Goal: Find contact information: Find contact information

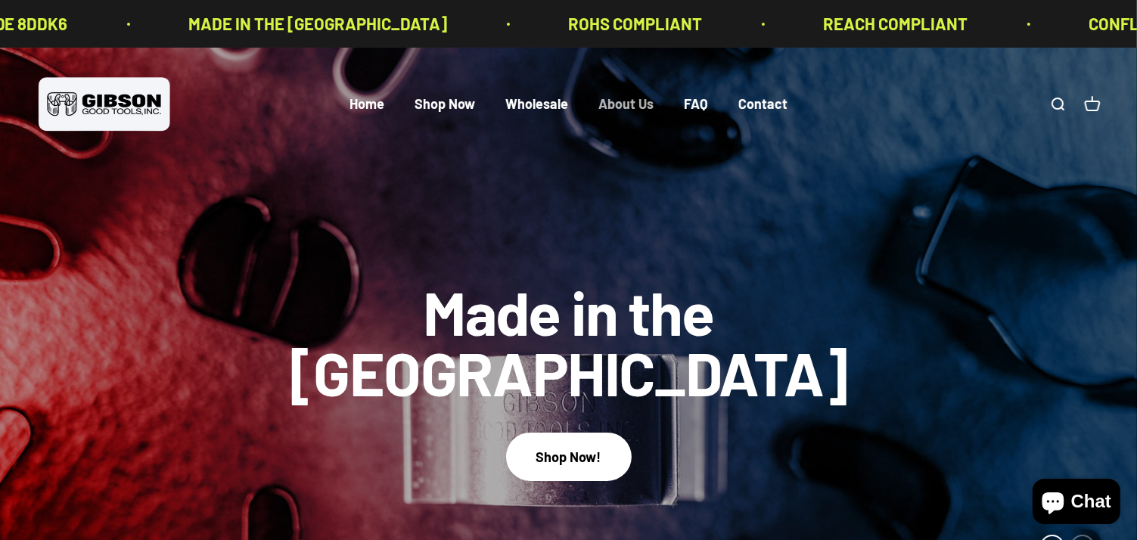
click at [617, 105] on link "About Us" at bounding box center [626, 104] width 55 height 17
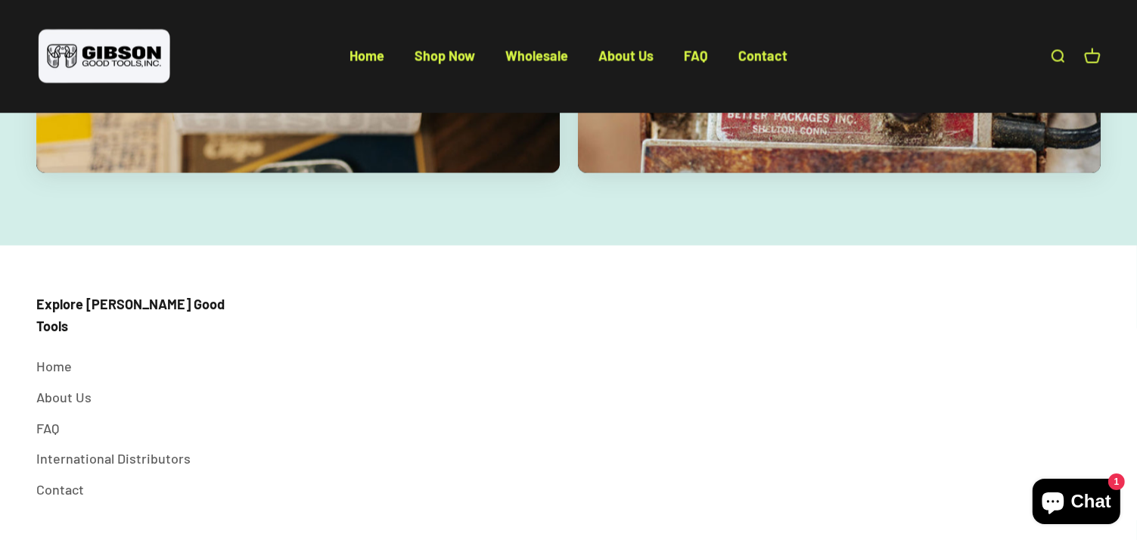
scroll to position [3003, 0]
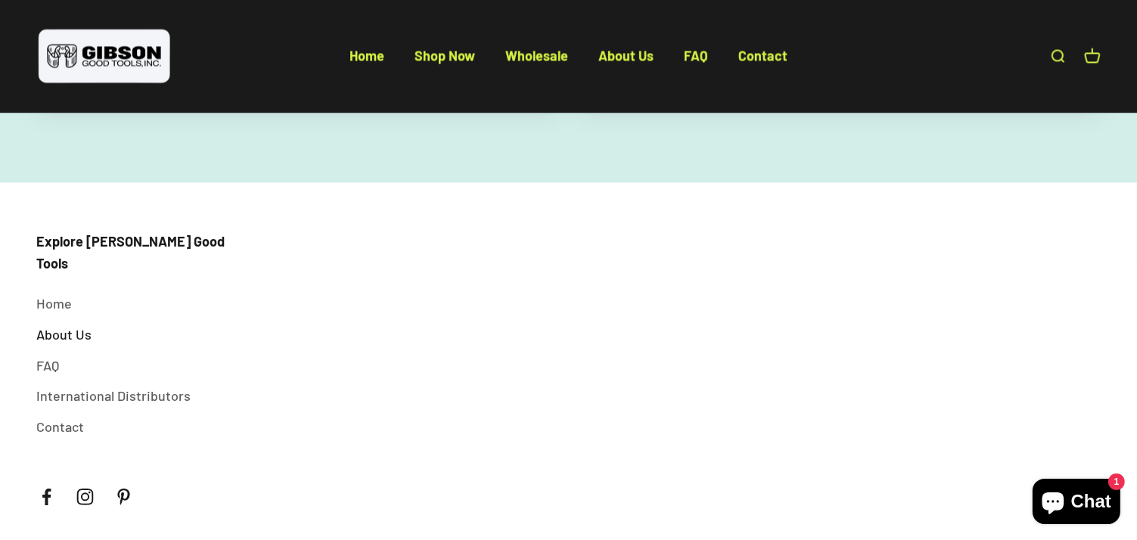
click at [61, 324] on link "About Us" at bounding box center [63, 335] width 55 height 22
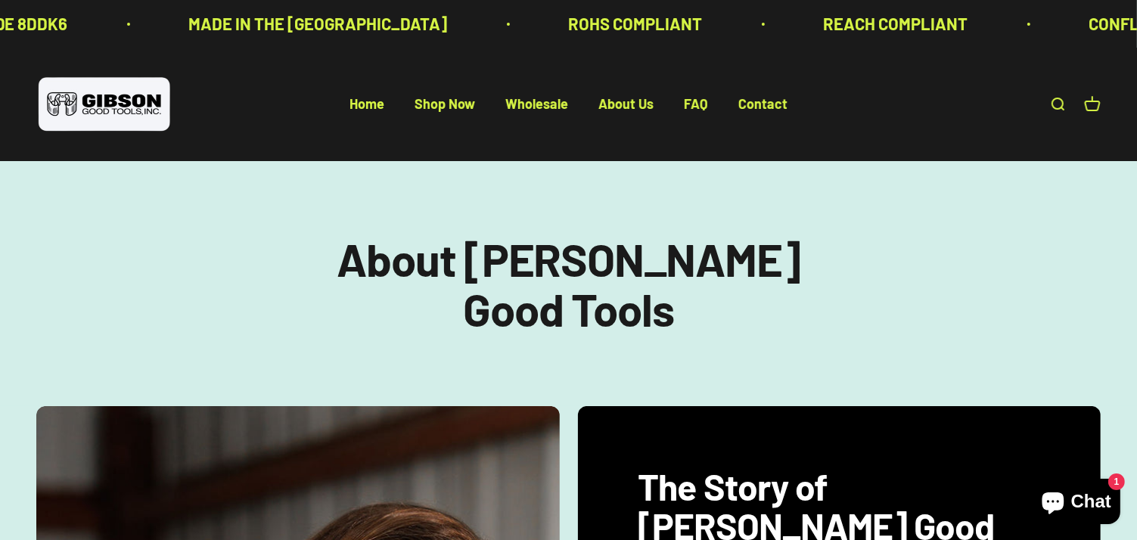
click at [369, 94] on li "Home" at bounding box center [367, 105] width 35 height 22
click at [369, 104] on link "Home" at bounding box center [367, 104] width 35 height 17
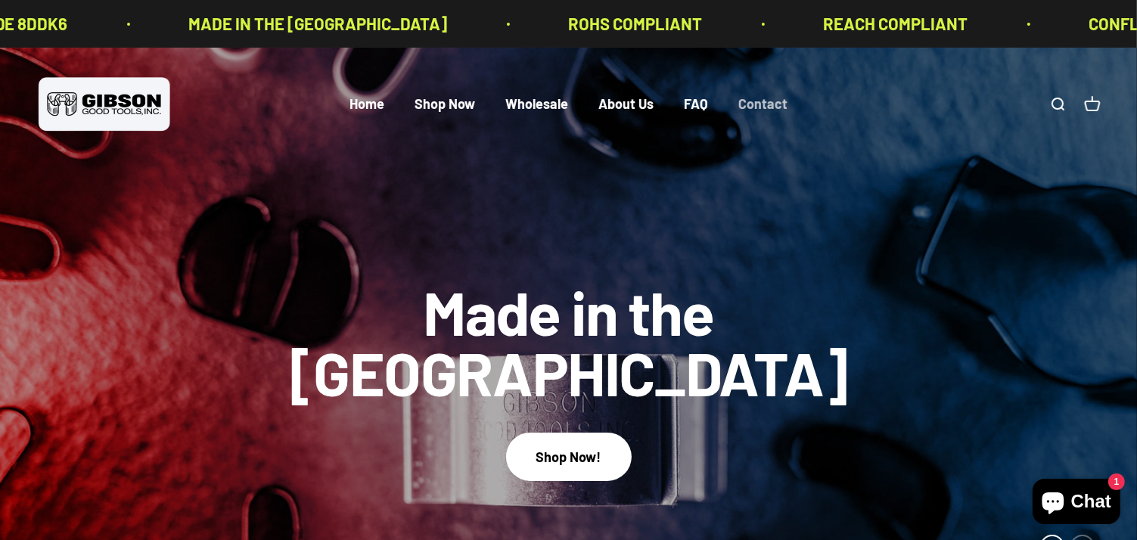
click at [772, 101] on link "Contact" at bounding box center [762, 104] width 49 height 17
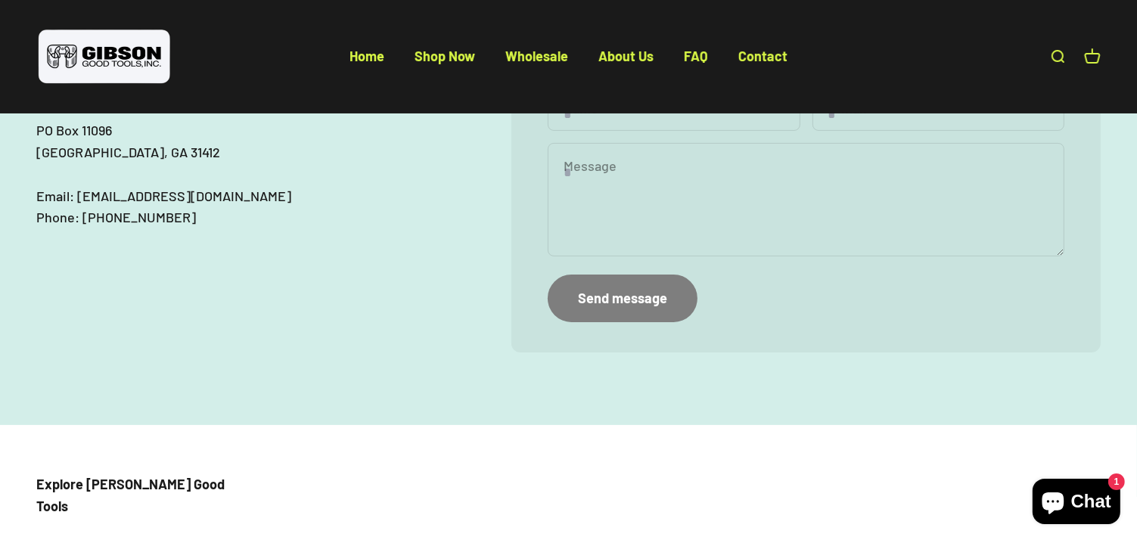
scroll to position [269, 0]
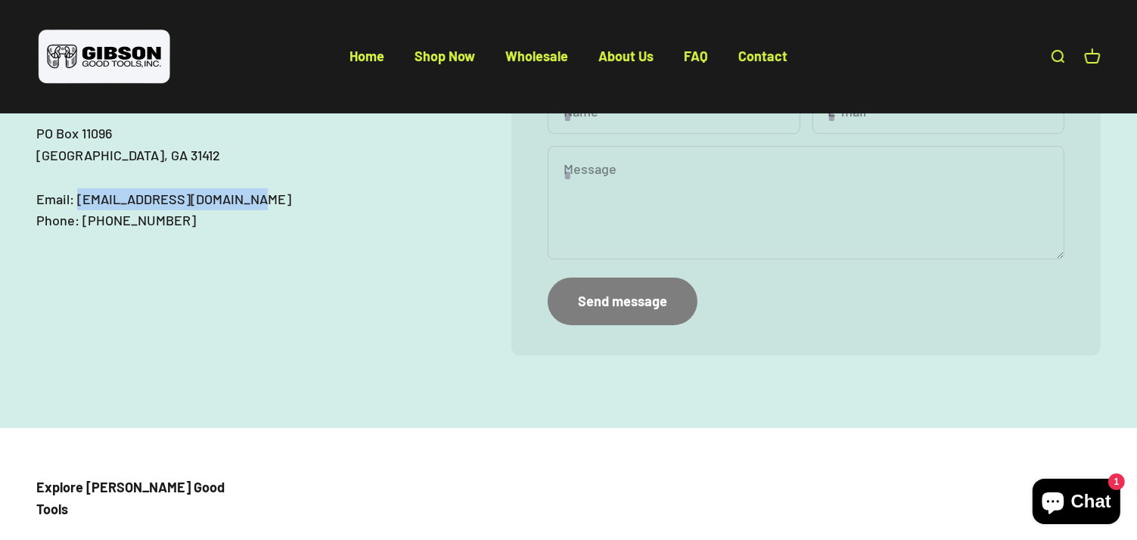
drag, startPoint x: 284, startPoint y: 244, endPoint x: 76, endPoint y: 243, distance: 207.3
click at [76, 232] on p "[GEOGRAPHIC_DATA] Email: [EMAIL_ADDRESS][DOMAIN_NAME] Phone: [PHONE_NUMBER]" at bounding box center [246, 177] width 421 height 109
copy p "[EMAIL_ADDRESS][DOMAIN_NAME]"
